Goal: Use online tool/utility: Utilize a website feature to perform a specific function

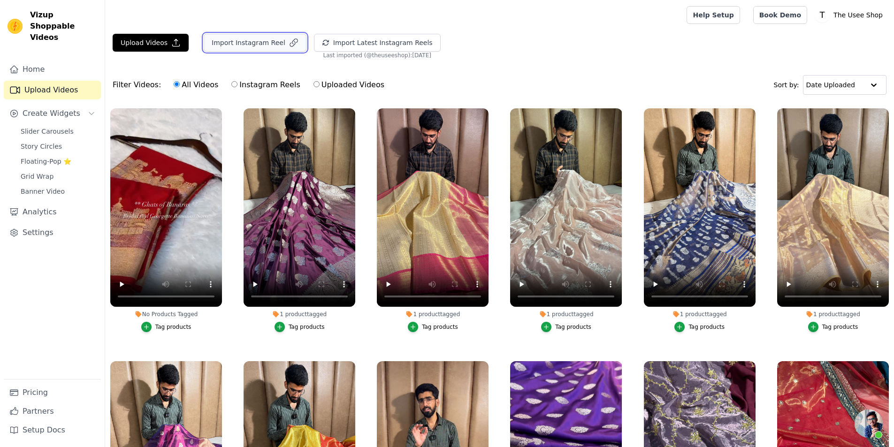
click at [253, 47] on button "Import Instagram Reel" at bounding box center [255, 43] width 103 height 18
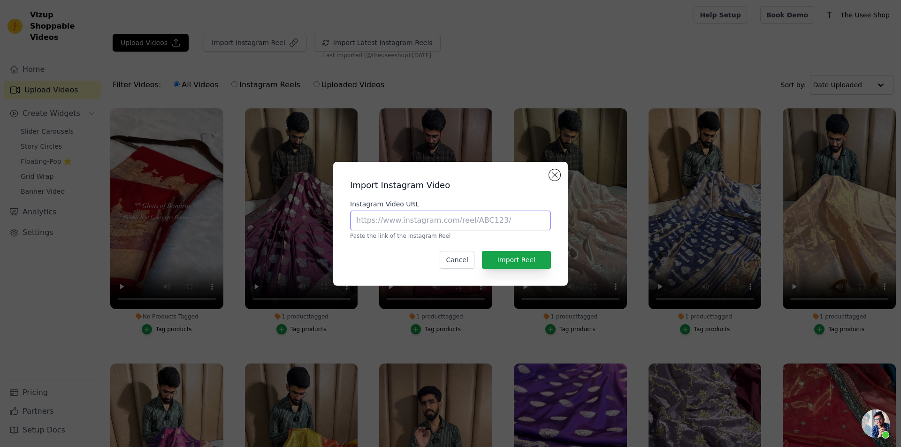
click at [396, 227] on input "Instagram Video URL" at bounding box center [450, 221] width 201 height 20
paste input "https://www.instagram.com/reel/DO2SMvkEnex/?utm_source=ig_web_copy_link&igsh=MX…"
type input "https://www.instagram.com/reel/DO2SMvkEnex/?utm_source=ig_web_copy_link&igsh=MX…"
click at [524, 258] on button "Import Reel" at bounding box center [516, 260] width 69 height 18
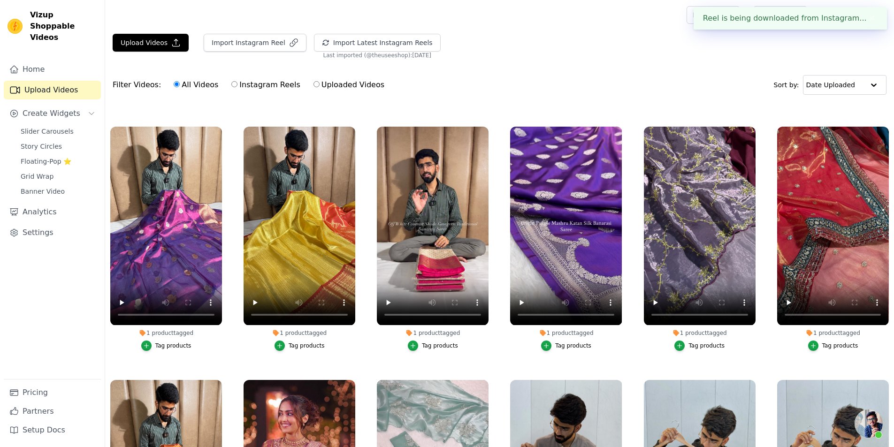
scroll to position [0, 0]
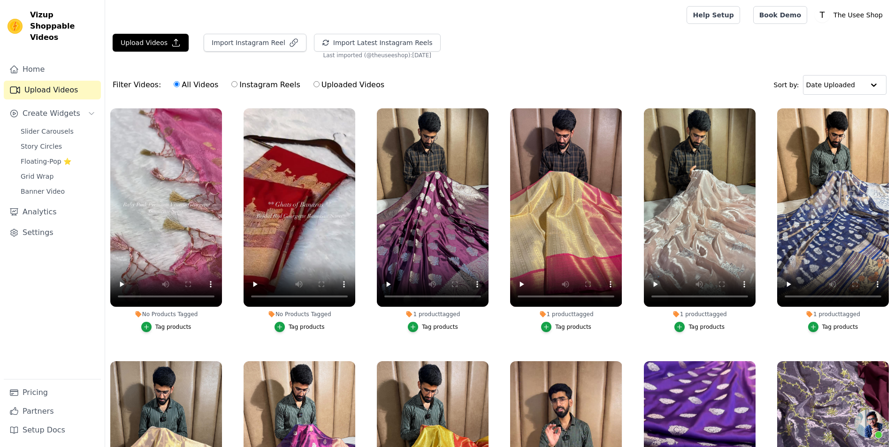
click at [162, 329] on div "Tag products" at bounding box center [173, 327] width 36 height 8
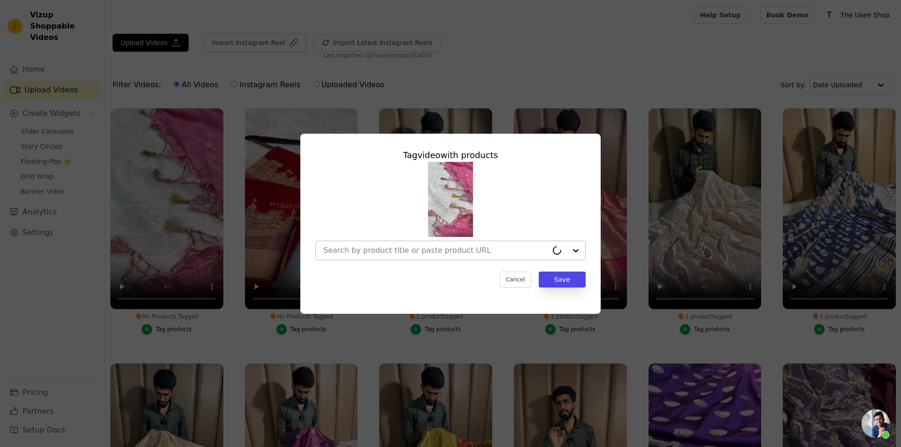
click at [456, 256] on div at bounding box center [435, 250] width 224 height 19
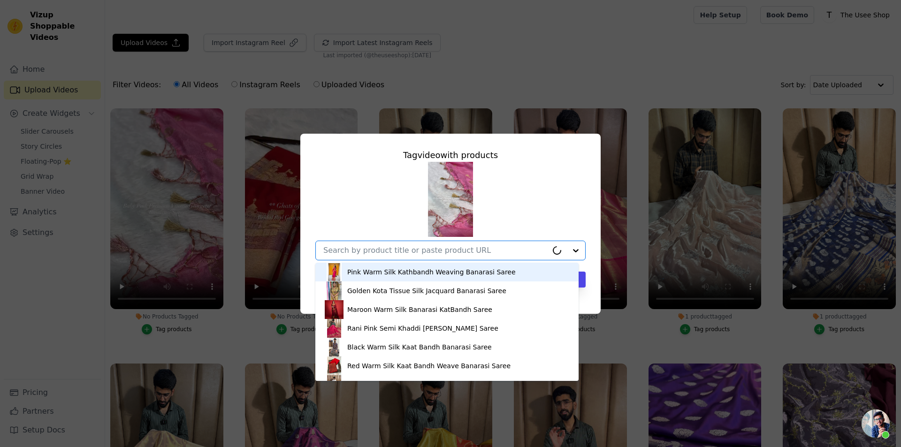
paste input "[URL][DOMAIN_NAME][PERSON_NAME]"
type input "[URL][DOMAIN_NAME][PERSON_NAME]"
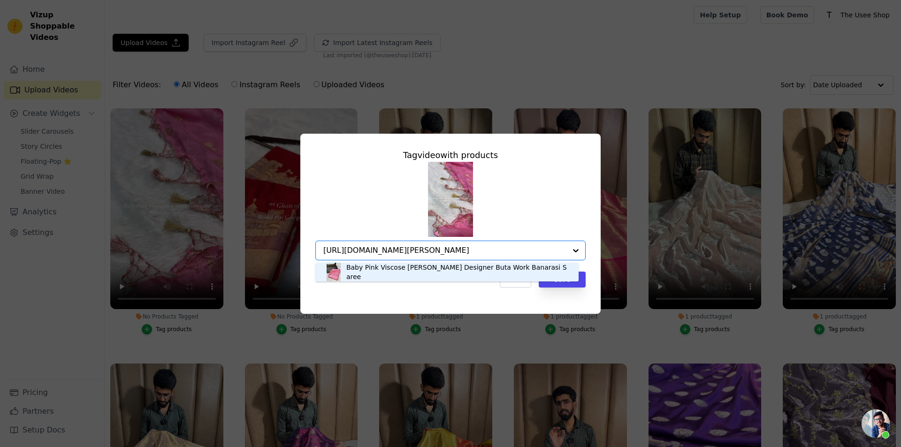
click at [465, 275] on div "Baby Pink Viscose [PERSON_NAME] Designer Buta Work Banarasi Saree" at bounding box center [457, 272] width 223 height 19
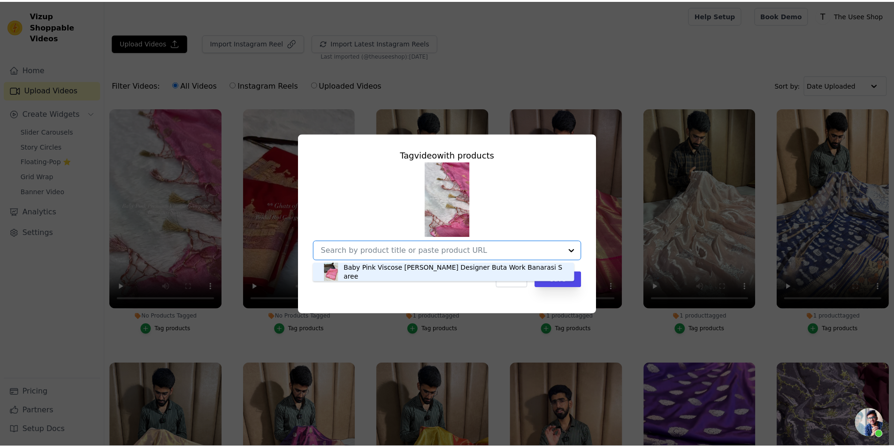
scroll to position [0, 0]
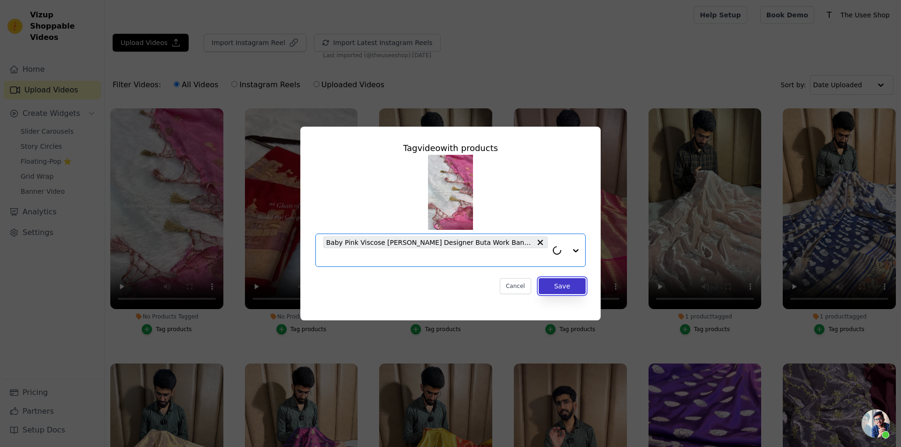
click at [551, 286] on button "Save" at bounding box center [562, 286] width 47 height 16
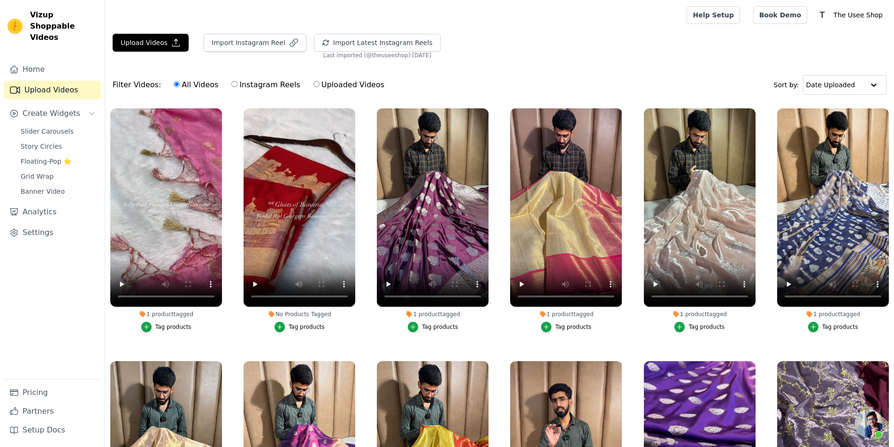
click at [68, 142] on div "Slider Carousels Story Circles Floating-Pop ⭐ Grid Wrap Banner Video" at bounding box center [58, 161] width 86 height 73
click at [67, 157] on span "Floating-Pop ⭐" at bounding box center [46, 161] width 51 height 9
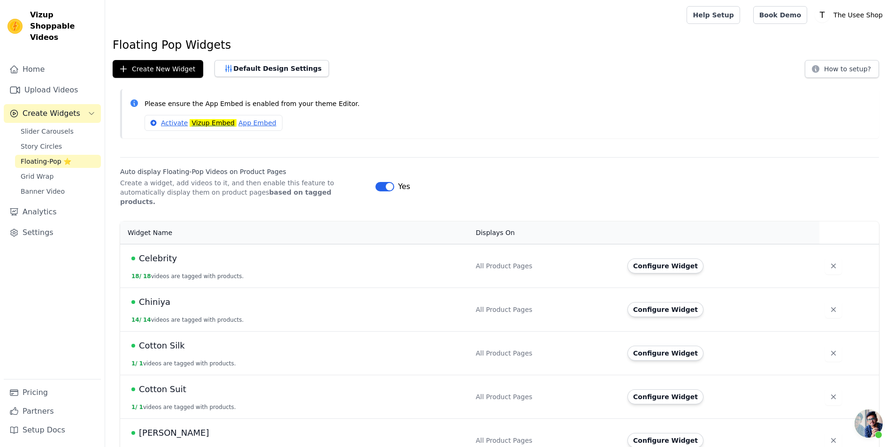
click at [451, 42] on h1 "Floating Pop Widgets" at bounding box center [500, 45] width 774 height 15
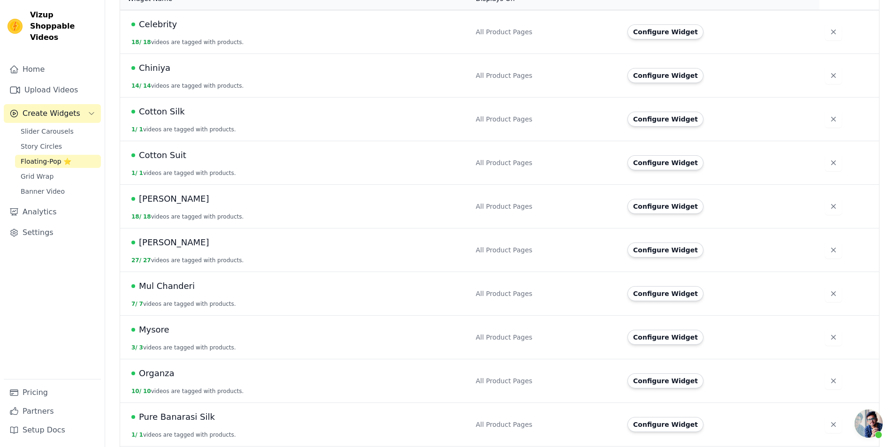
scroll to position [235, 0]
click at [649, 198] on button "Configure Widget" at bounding box center [665, 205] width 76 height 15
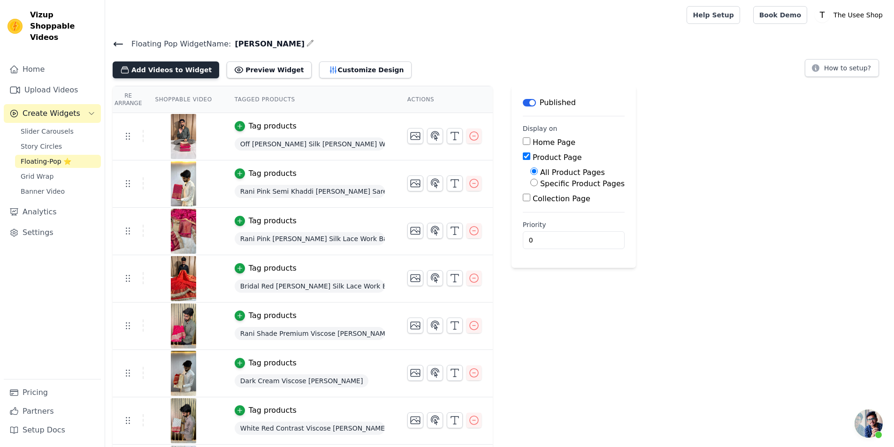
click at [159, 70] on button "Add Videos to Widget" at bounding box center [166, 69] width 106 height 17
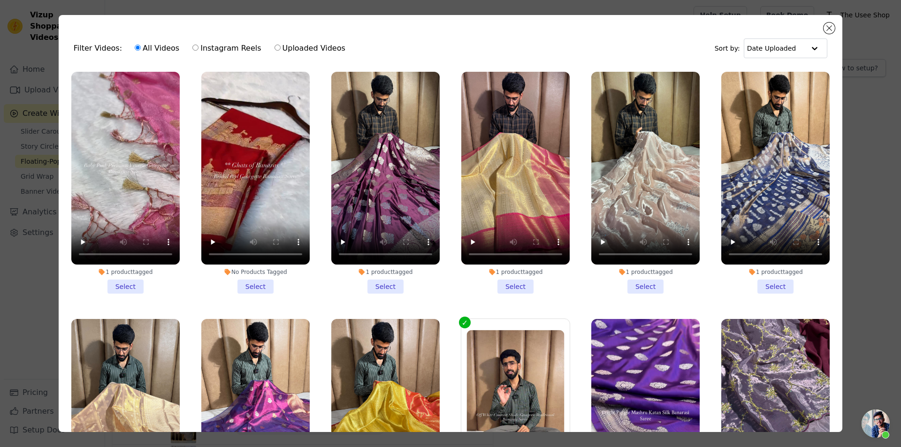
click at [138, 284] on li "1 product tagged Select" at bounding box center [125, 183] width 108 height 222
click at [0, 0] on input "1 product tagged Select" at bounding box center [0, 0] width 0 height 0
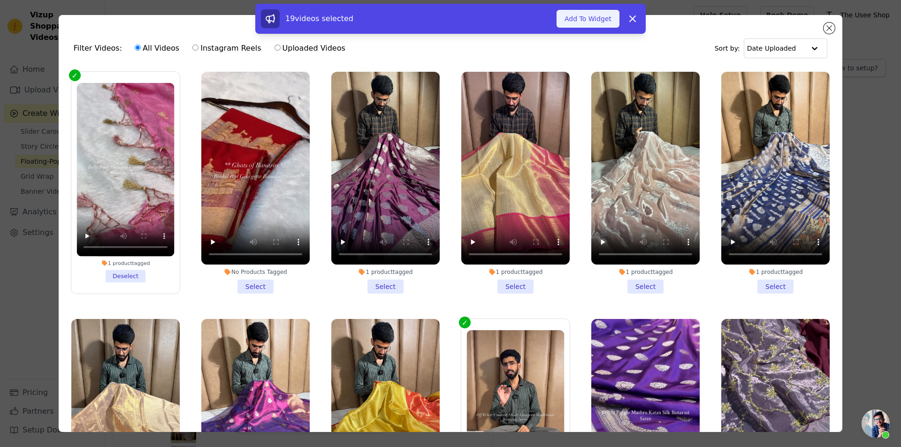
click at [572, 22] on button "Add To Widget" at bounding box center [587, 19] width 63 height 18
